Goal: Find contact information: Find contact information

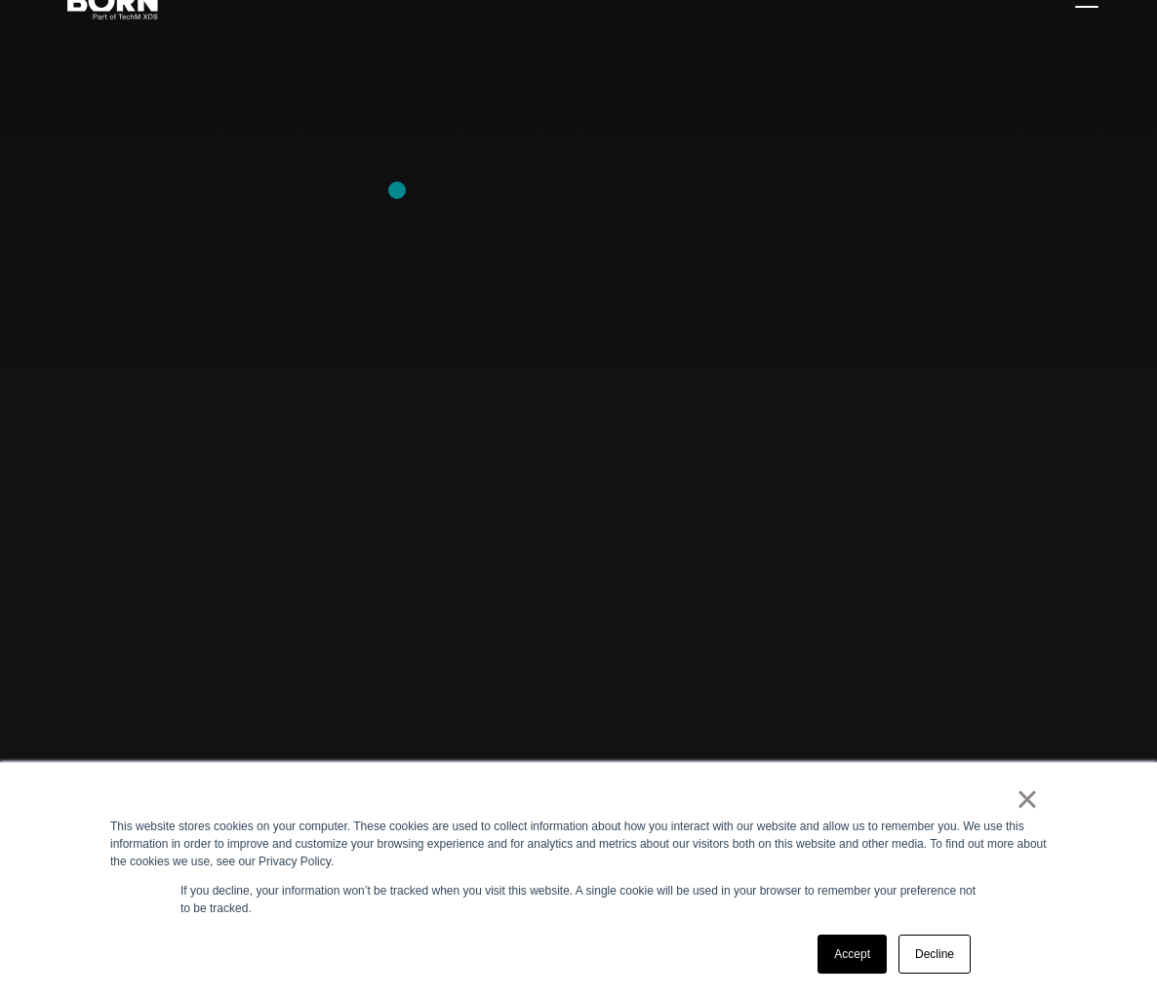
scroll to position [80, 0]
click at [936, 973] on link "Decline" at bounding box center [934, 954] width 72 height 39
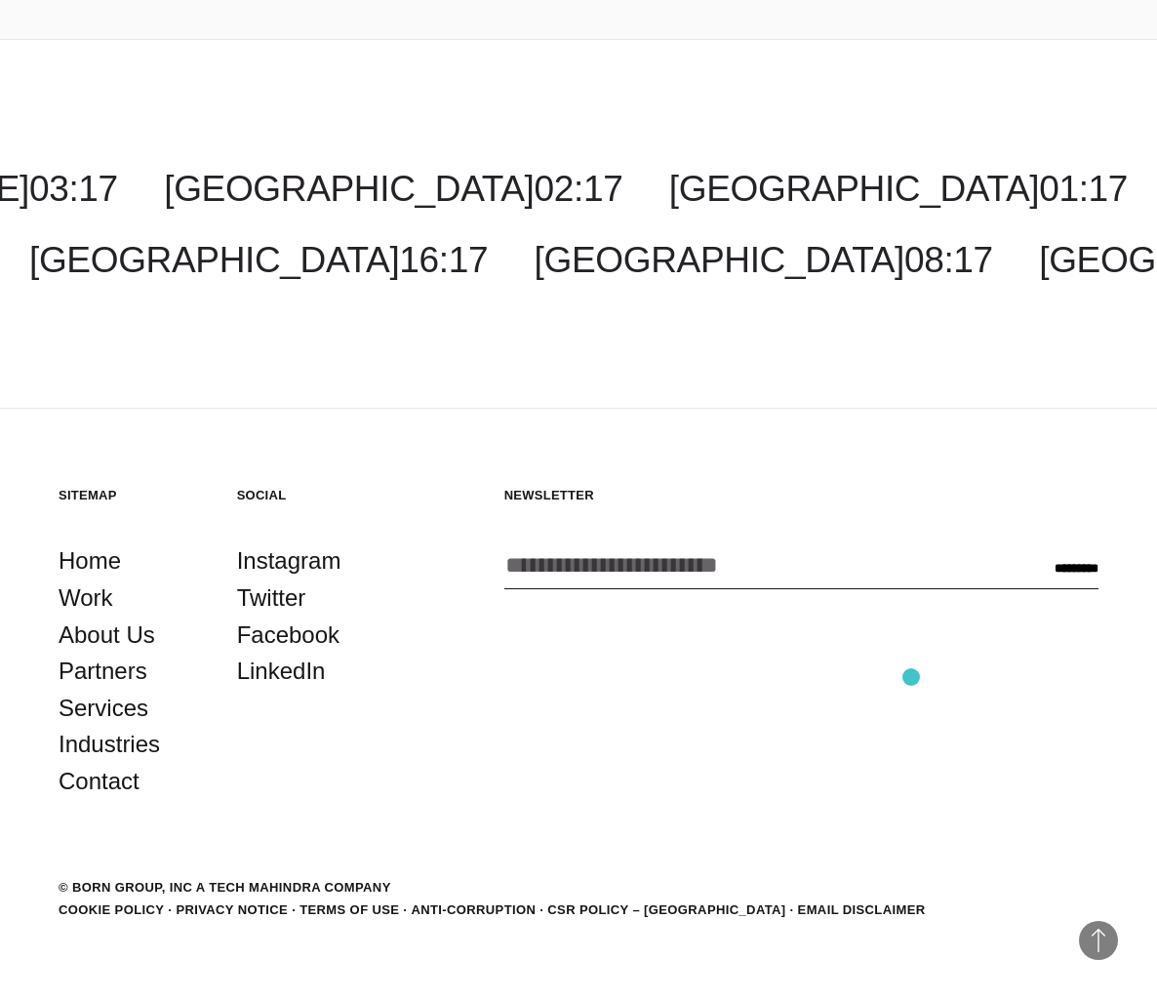
scroll to position [6497, 0]
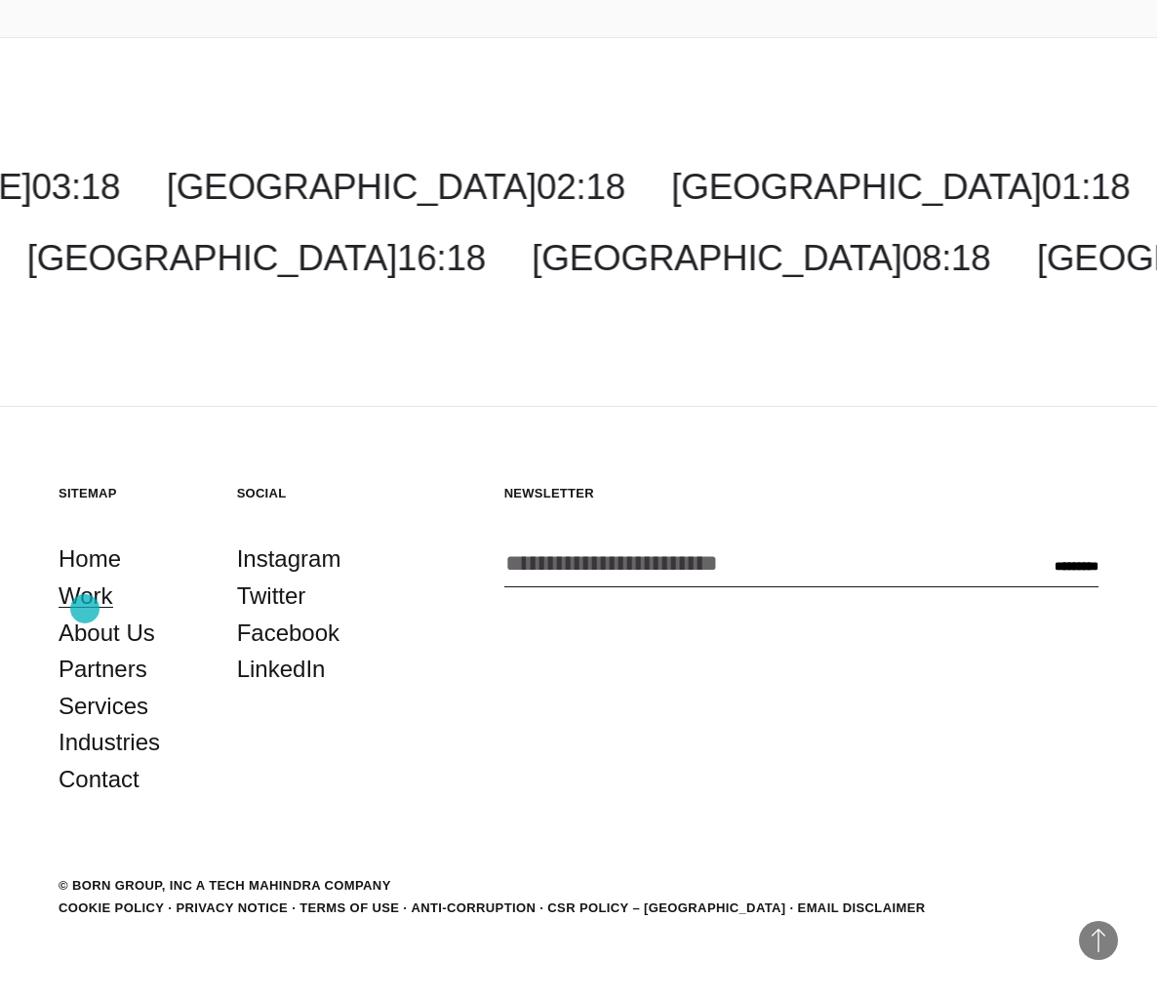
click at [85, 609] on link "Work" at bounding box center [86, 596] width 55 height 37
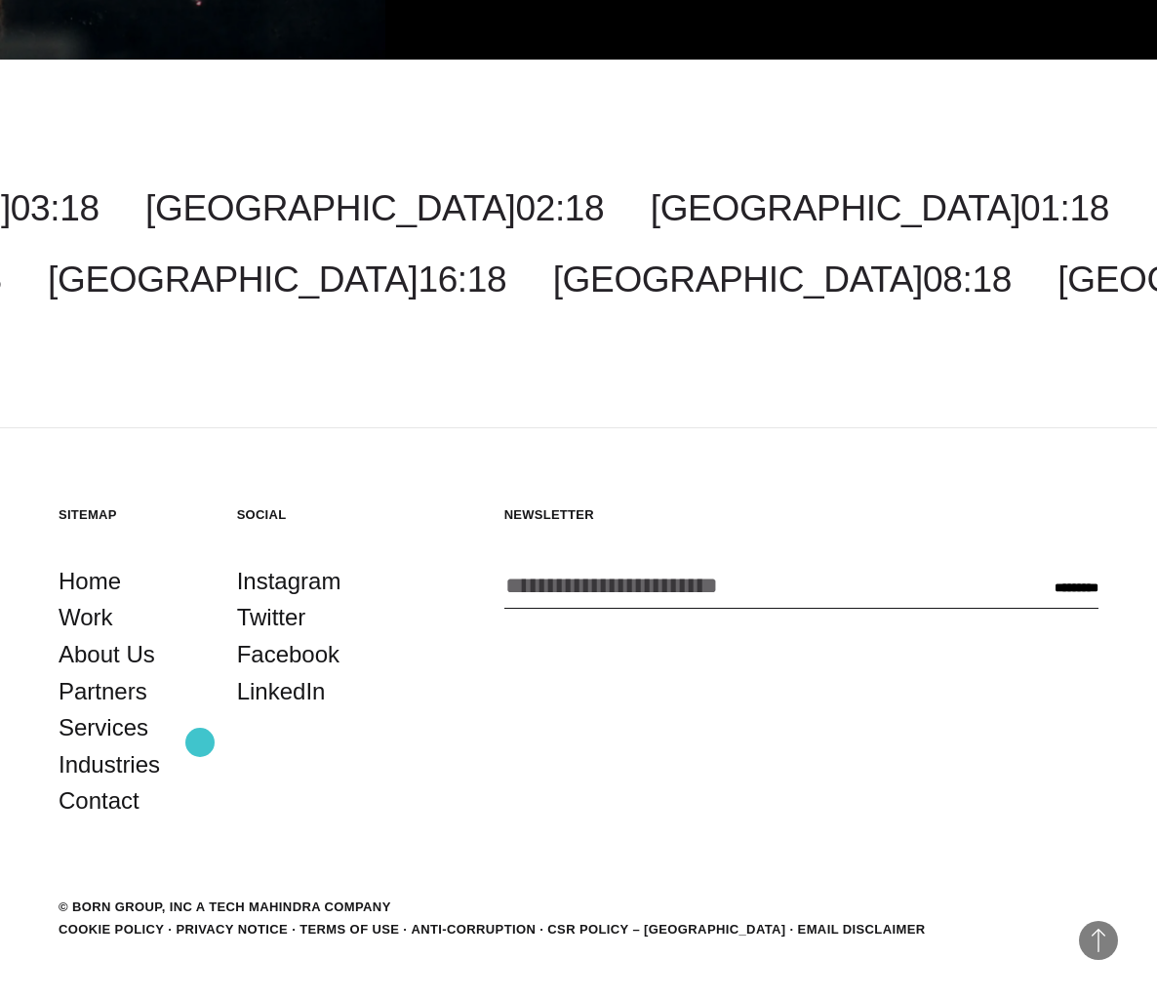
scroll to position [4859, 0]
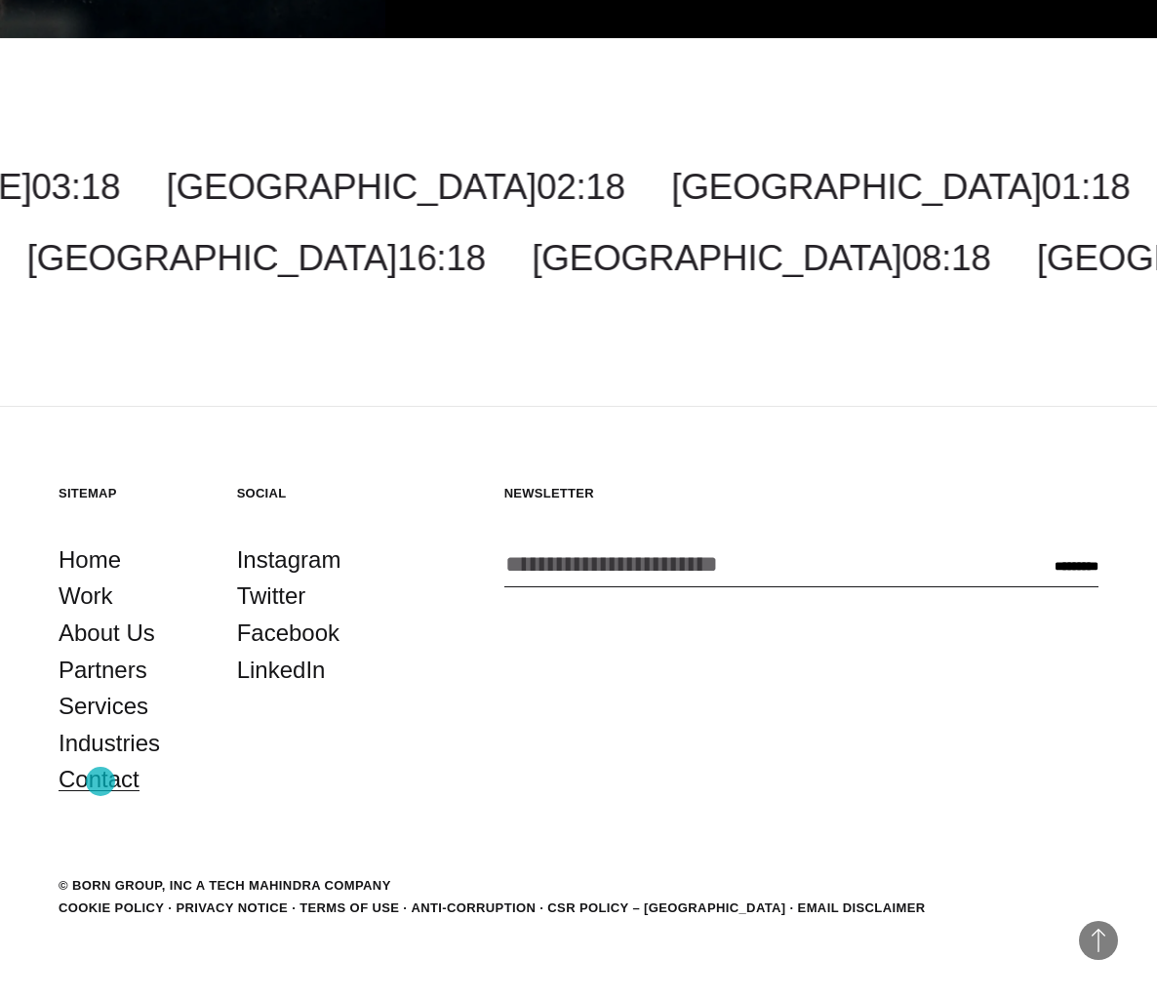
click at [100, 781] on link "Contact" at bounding box center [99, 779] width 81 height 37
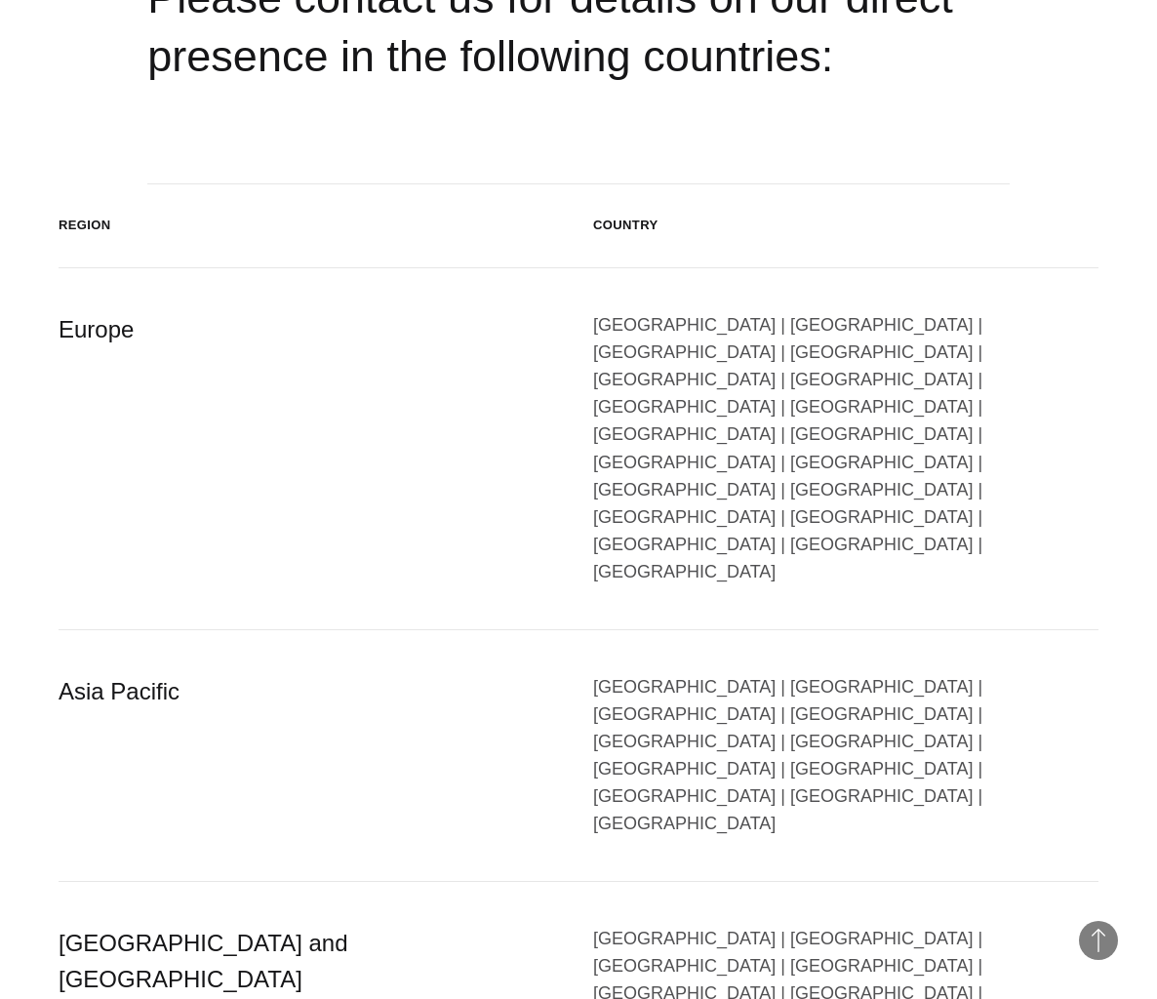
scroll to position [2979, 0]
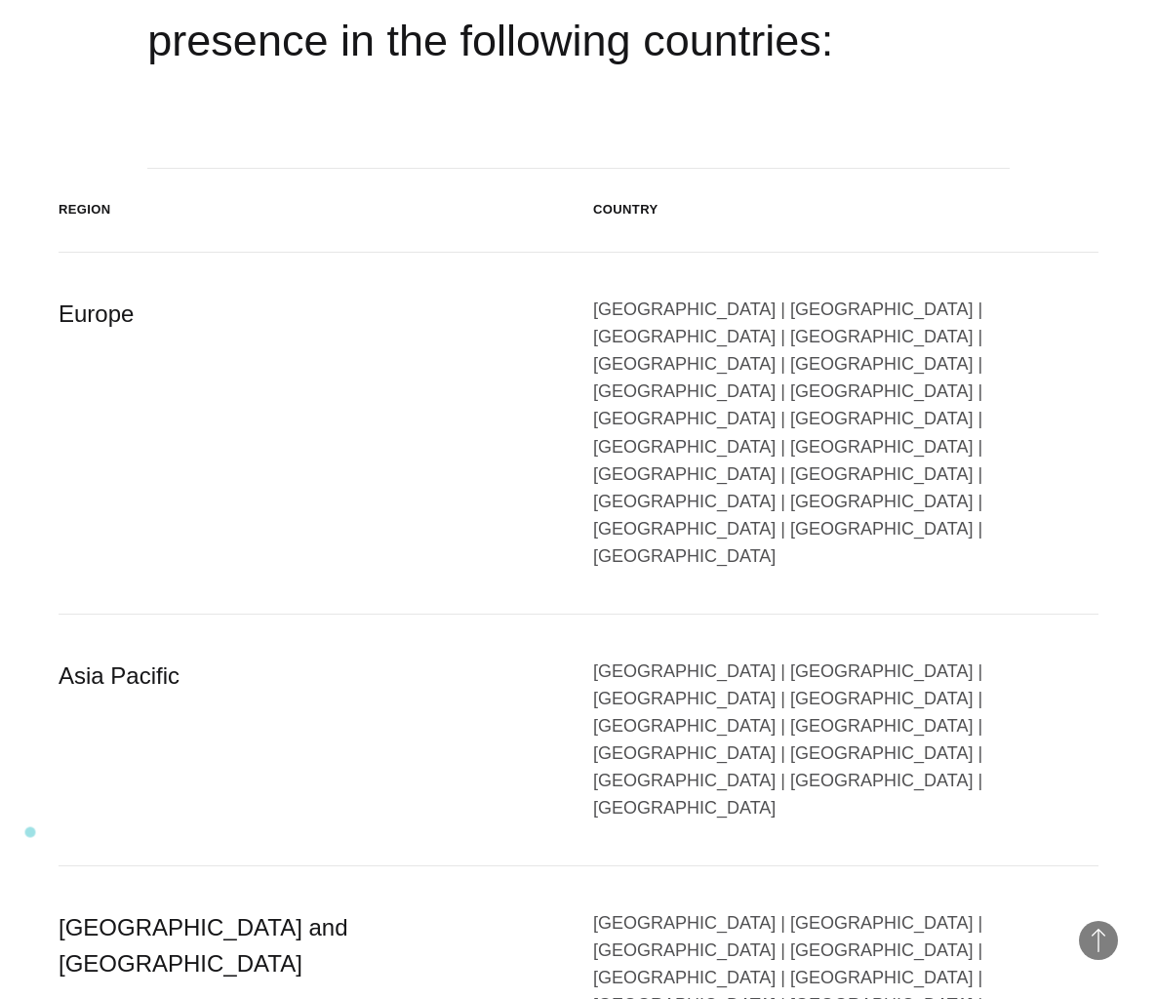
drag, startPoint x: 0, startPoint y: 0, endPoint x: 30, endPoint y: 832, distance: 832.7
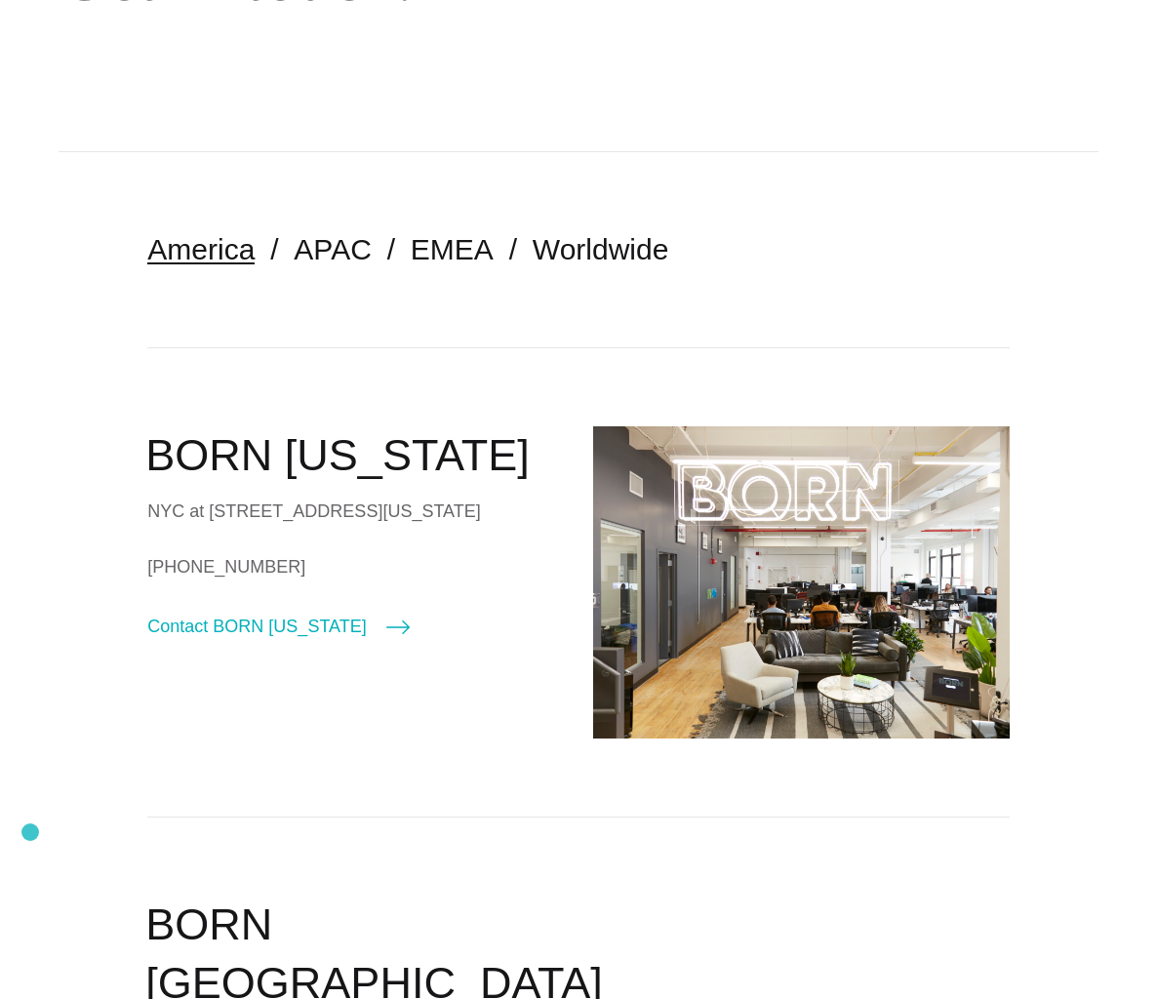
scroll to position [292, 0]
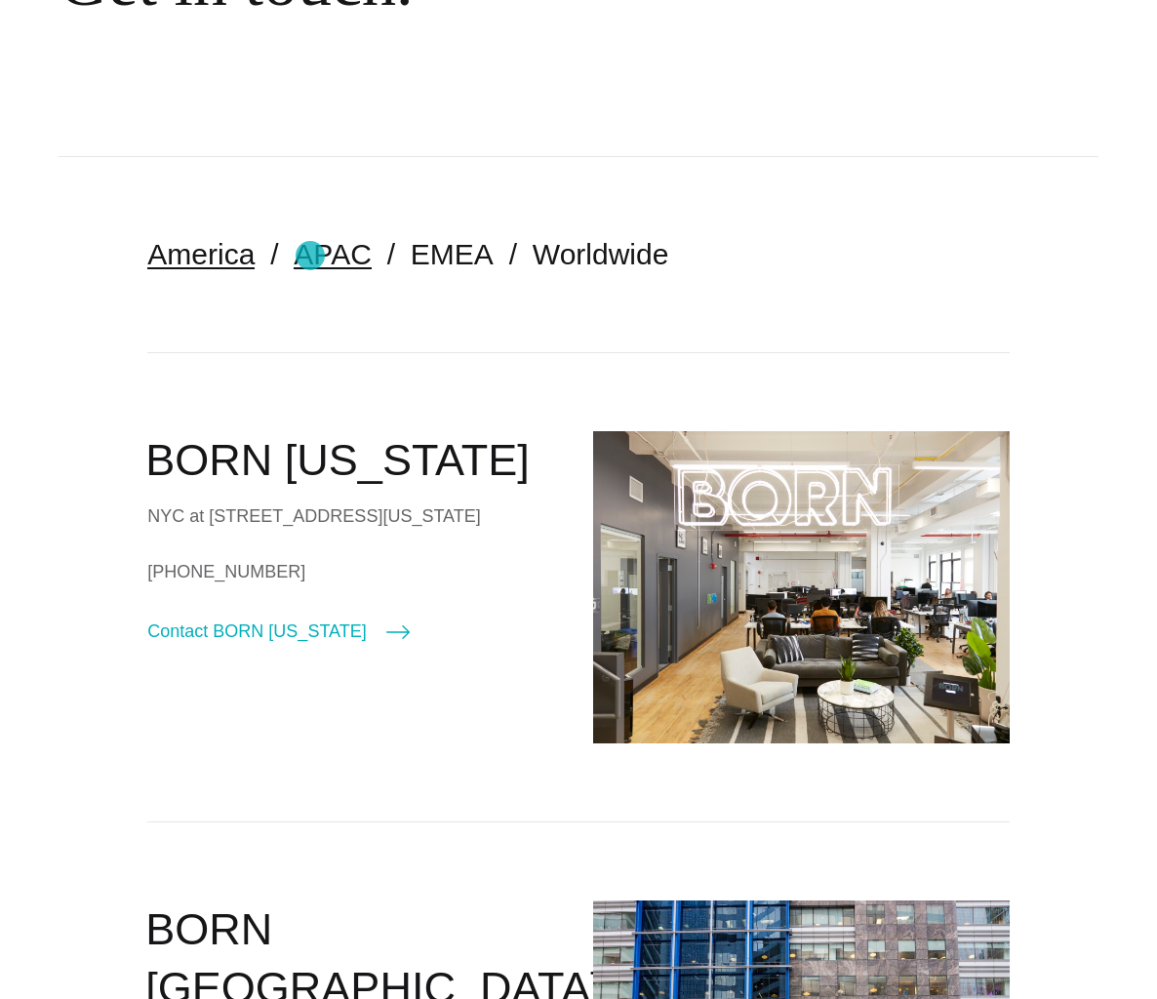
click at [310, 256] on link "APAC" at bounding box center [332, 254] width 77 height 32
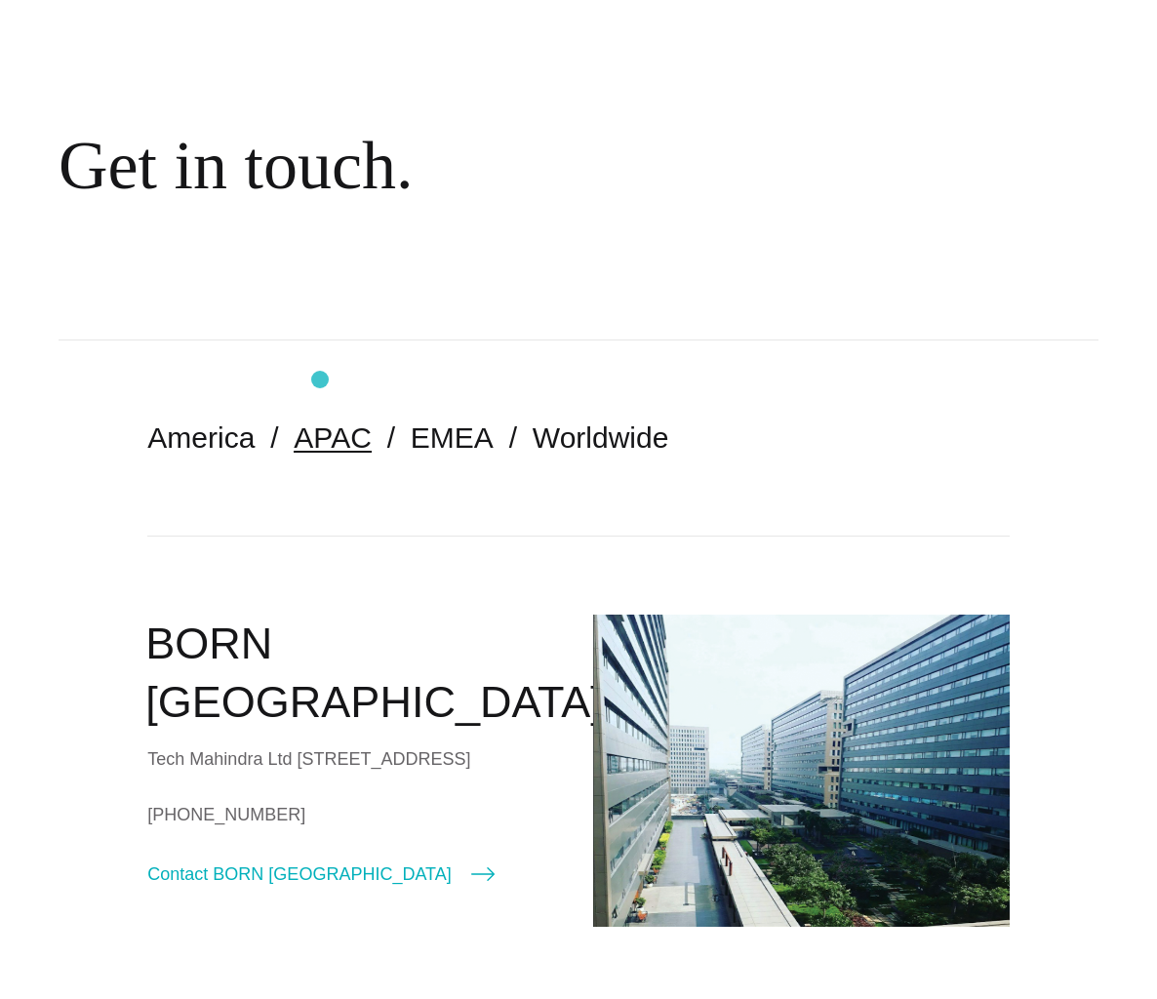
scroll to position [21, 0]
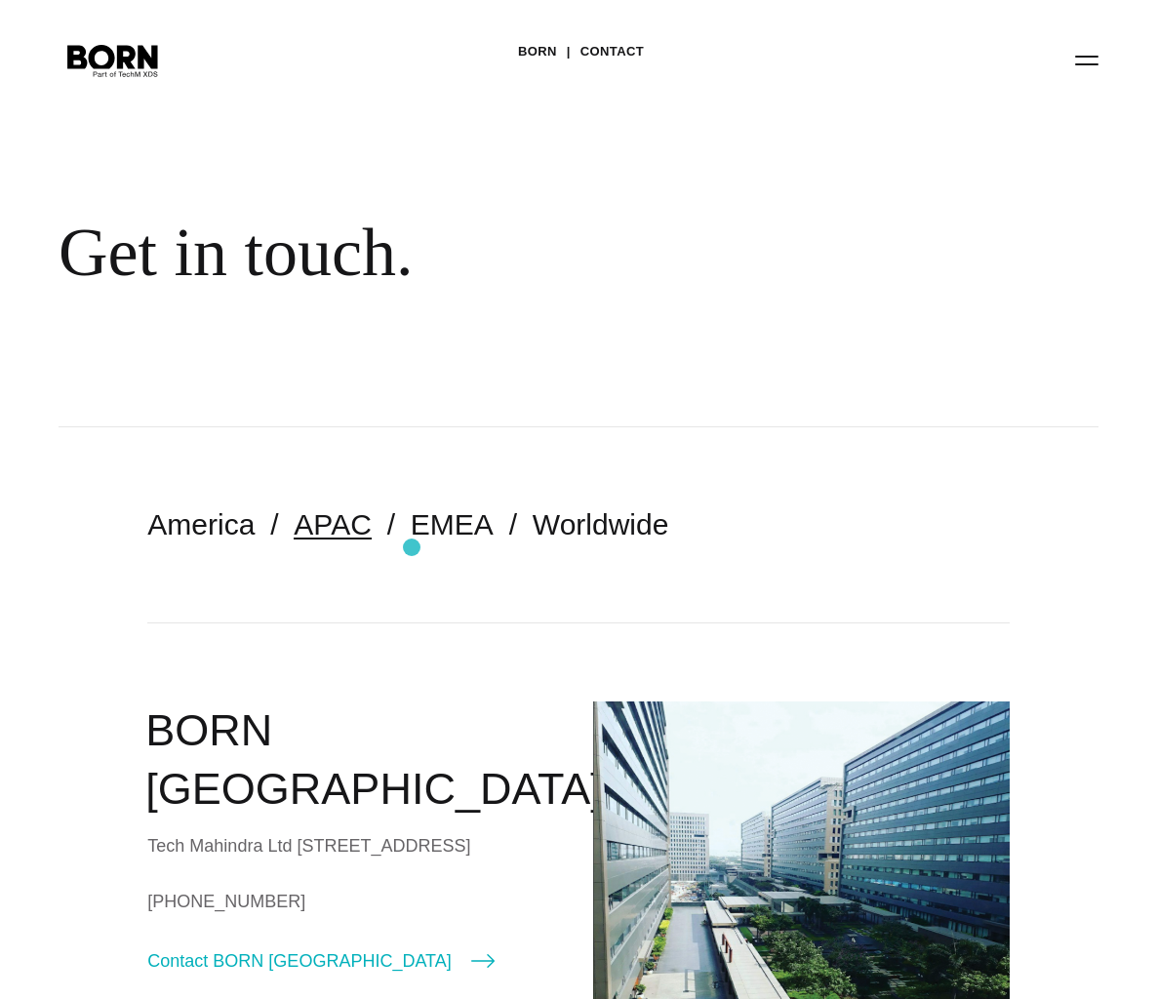
click at [412, 547] on nav "America APAC EMEA Worldwide" at bounding box center [577, 524] width 861 height 195
click at [419, 540] on link "EMEA" at bounding box center [452, 524] width 83 height 32
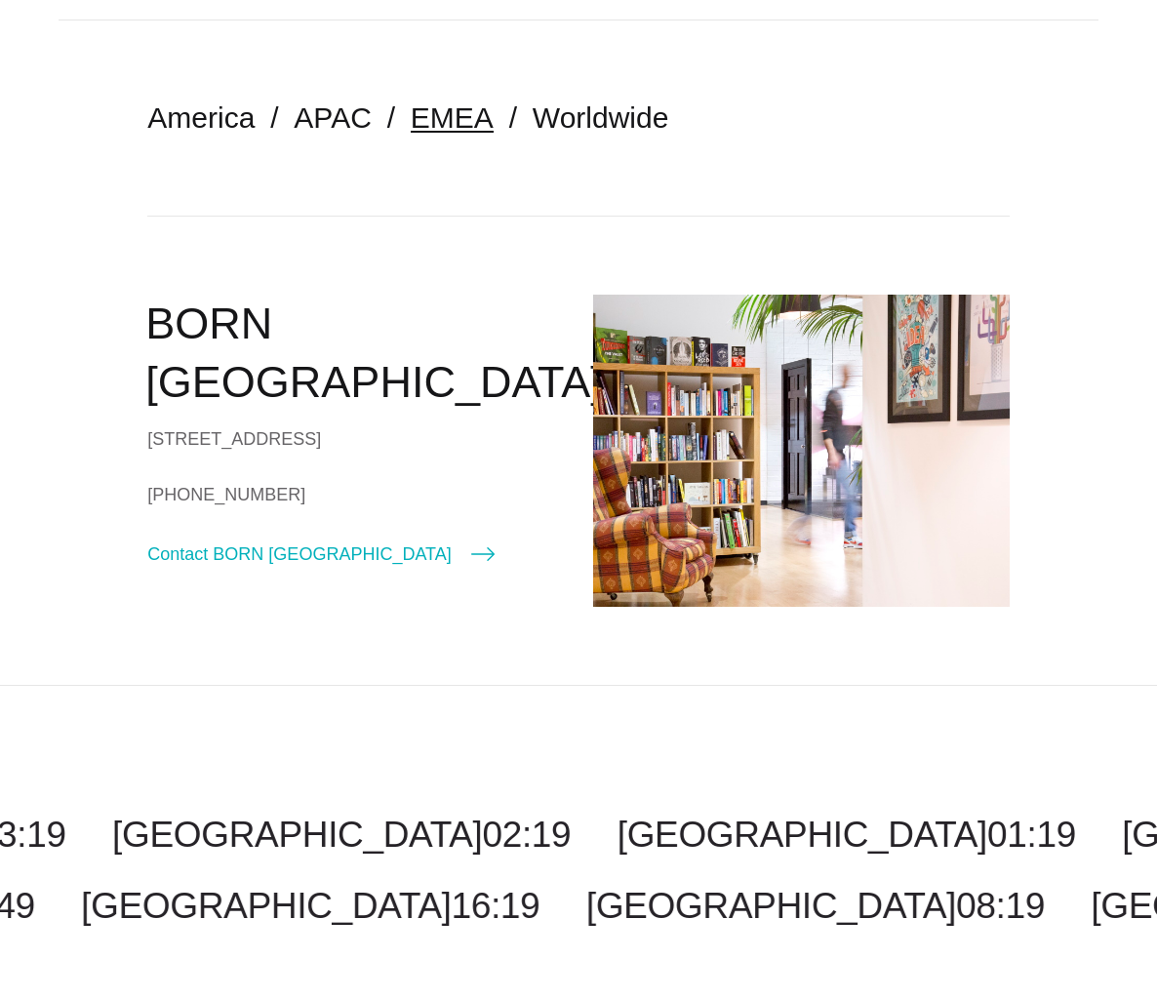
scroll to position [429, 0]
click at [597, 121] on link "Worldwide" at bounding box center [601, 116] width 137 height 32
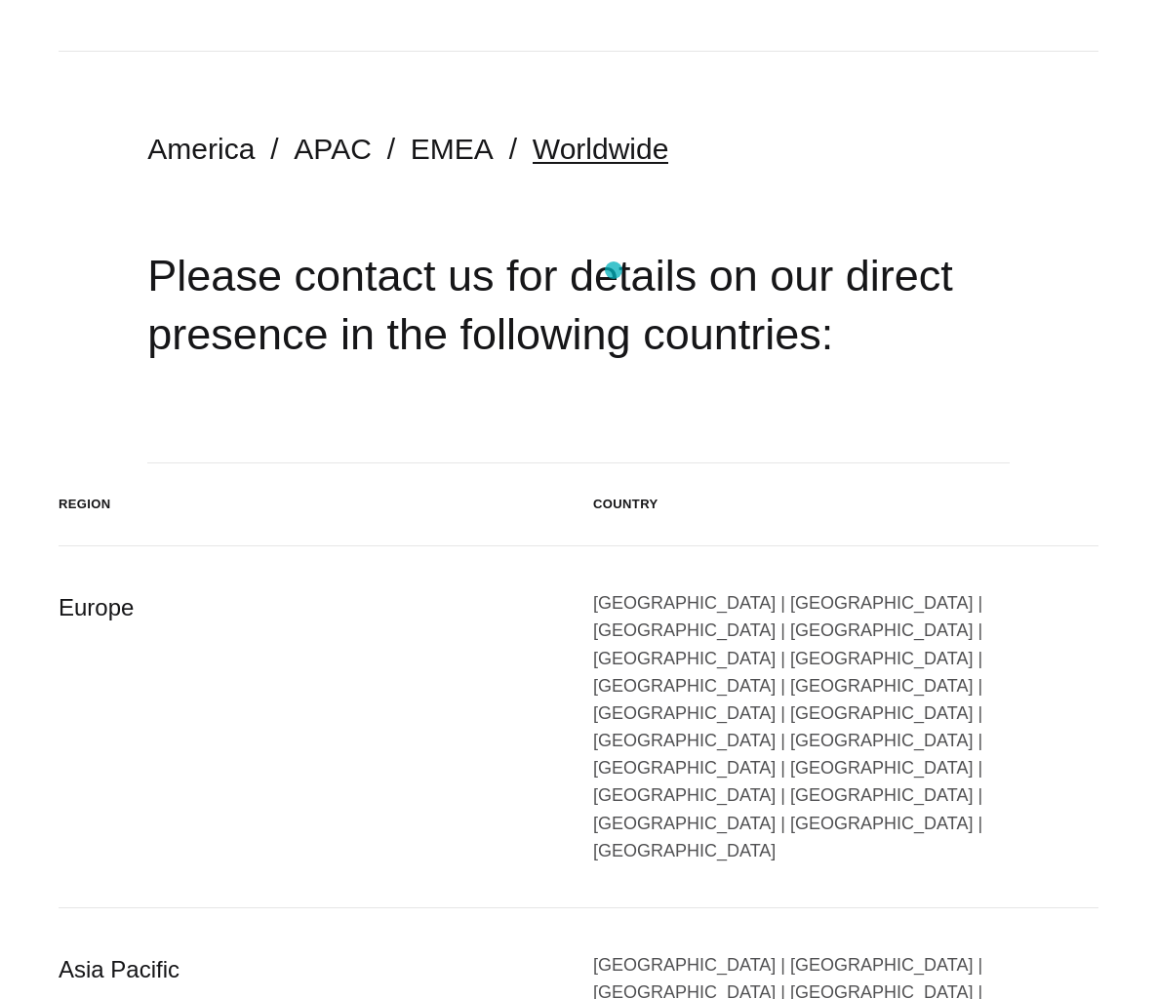
scroll to position [398, 0]
click at [626, 631] on div "[GEOGRAPHIC_DATA] | [GEOGRAPHIC_DATA] | [GEOGRAPHIC_DATA] | [GEOGRAPHIC_DATA] |…" at bounding box center [845, 725] width 505 height 275
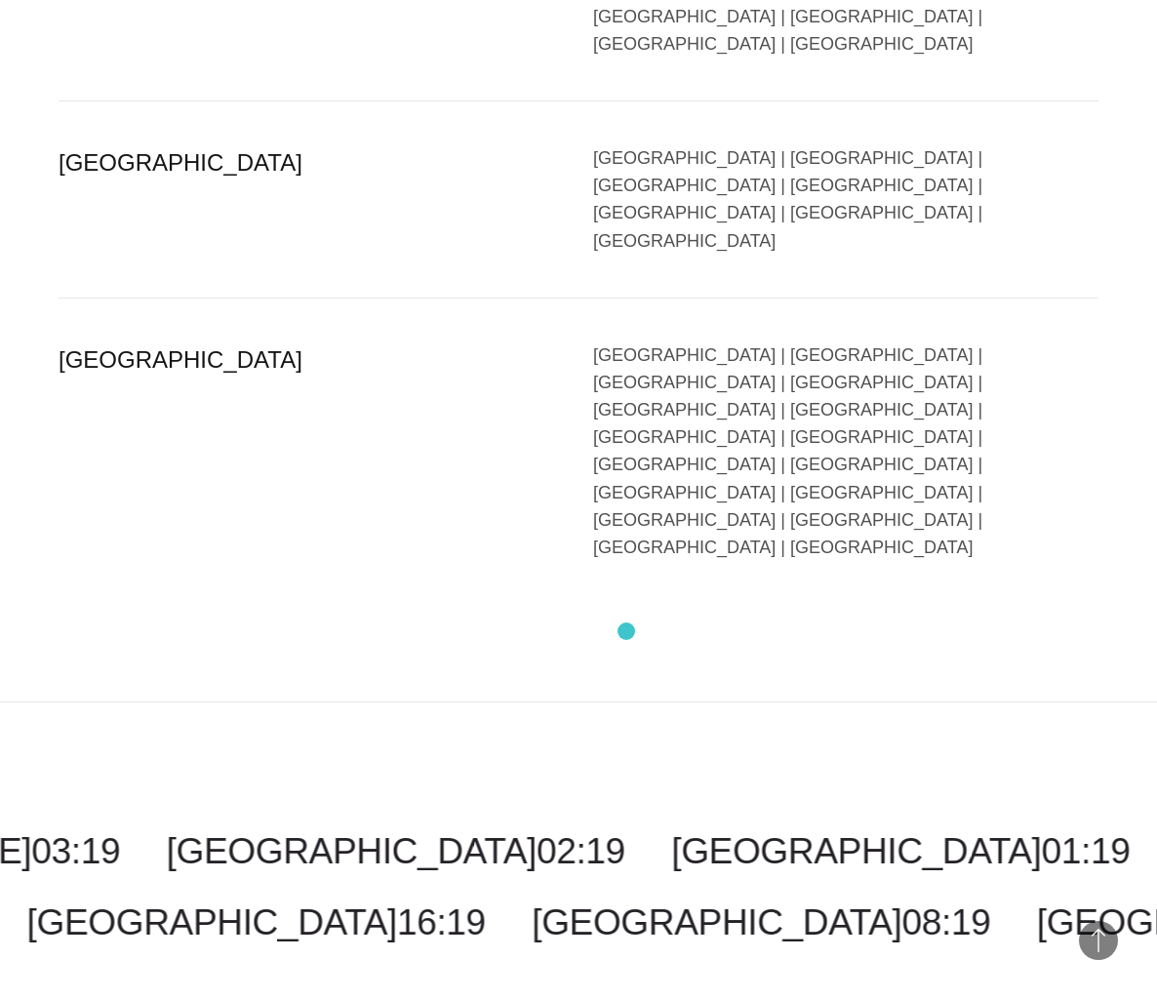
scroll to position [2089, 0]
